Goal: Find specific page/section

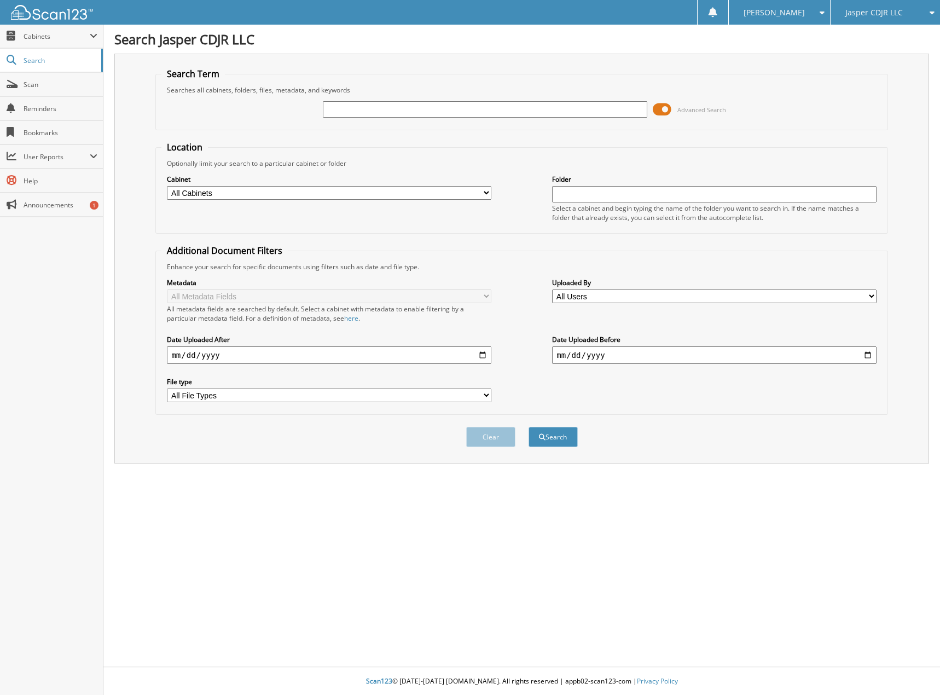
click at [366, 107] on input "text" at bounding box center [485, 109] width 324 height 16
type input "67727"
click at [529, 427] on button "Search" at bounding box center [553, 437] width 49 height 20
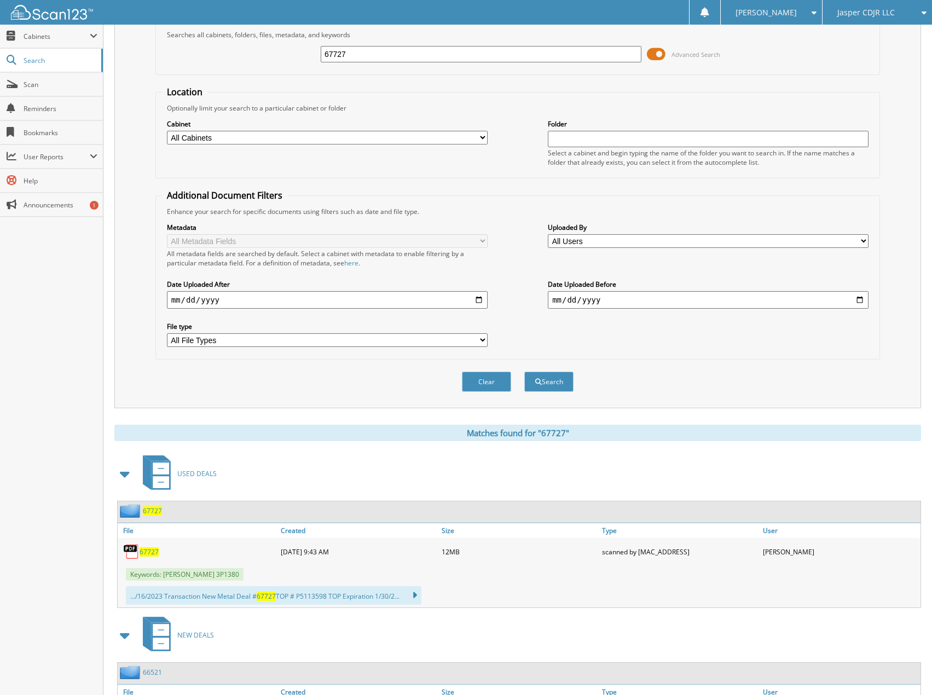
scroll to position [109, 0]
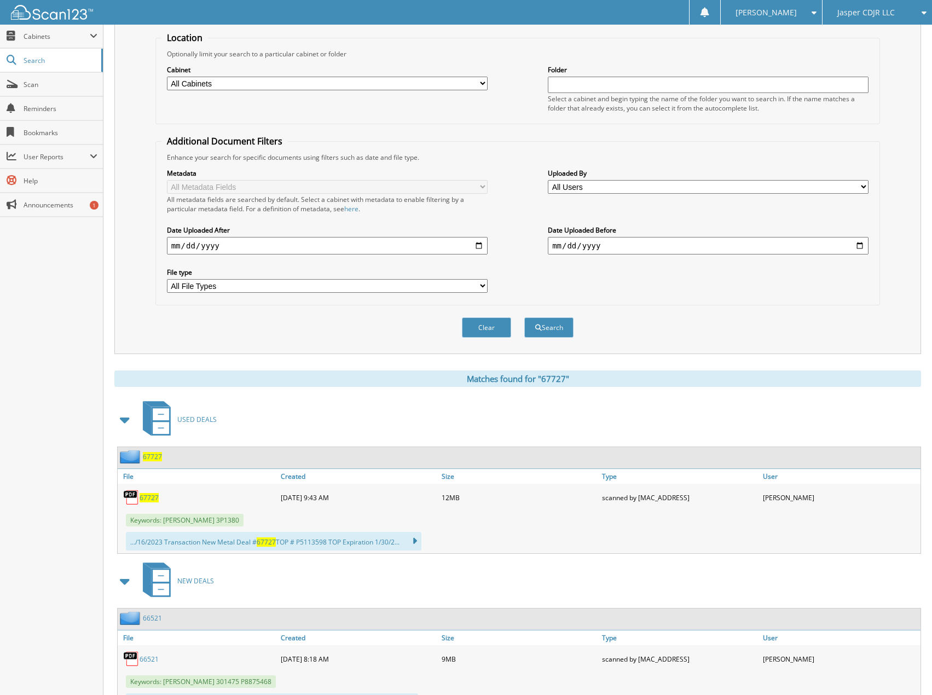
click at [146, 496] on span "67727" at bounding box center [149, 497] width 19 height 9
